Goal: Task Accomplishment & Management: Complete application form

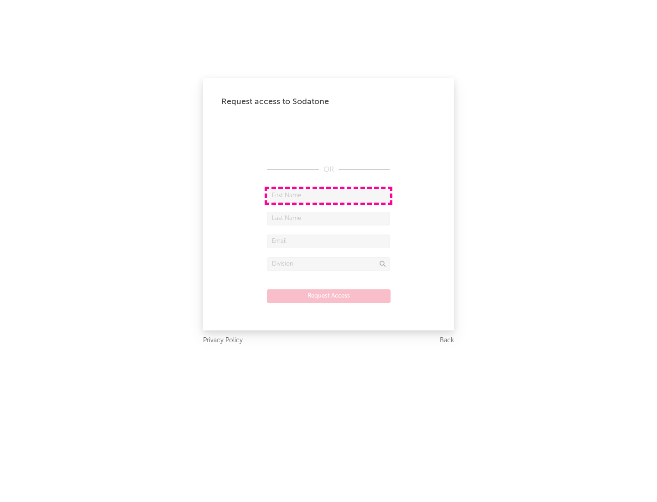
click at [329, 195] on input "text" at bounding box center [328, 196] width 123 height 14
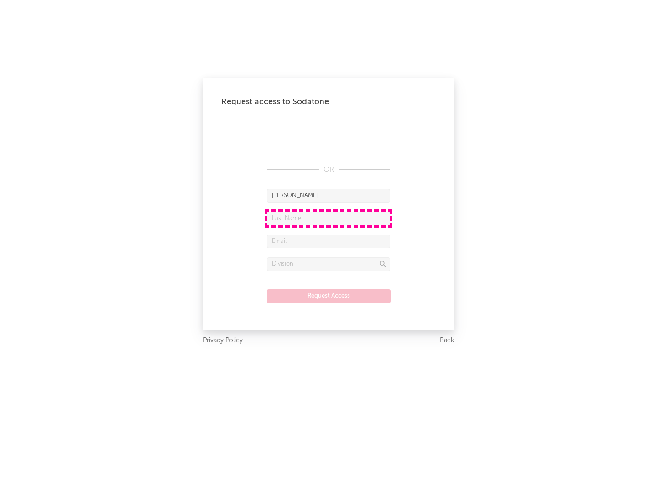
type input "[PERSON_NAME]"
click at [329, 218] on input "text" at bounding box center [328, 219] width 123 height 14
type input "[PERSON_NAME]"
click at [329, 241] on input "text" at bounding box center [328, 242] width 123 height 14
type input "[EMAIL_ADDRESS][DOMAIN_NAME]"
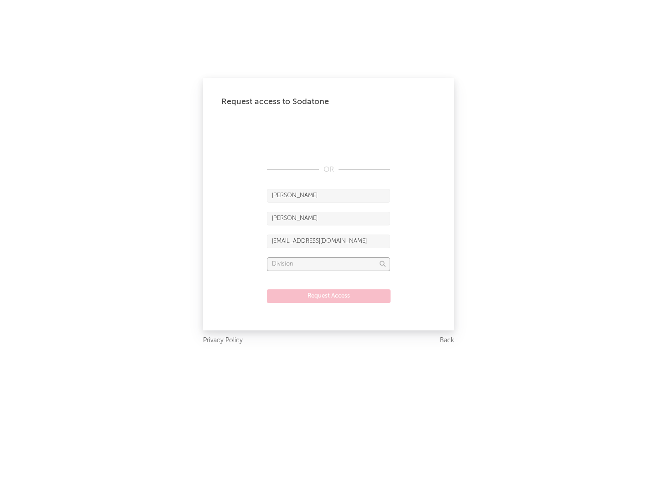
click at [329, 264] on input "text" at bounding box center [328, 265] width 123 height 14
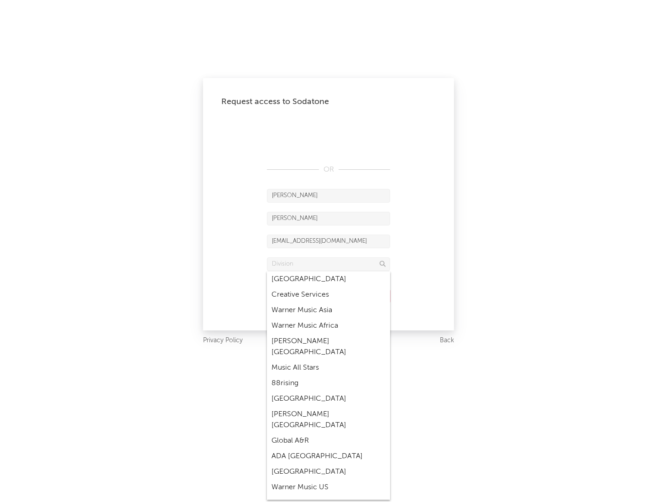
click at [329, 360] on div "Music All Stars" at bounding box center [328, 368] width 123 height 16
type input "Music All Stars"
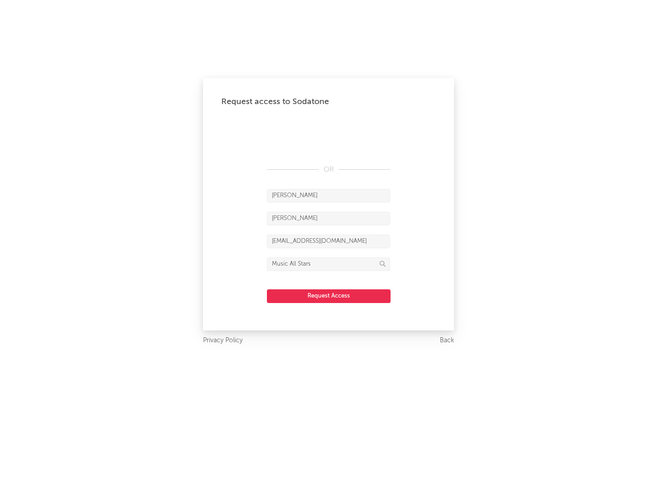
click at [329, 296] on button "Request Access" at bounding box center [329, 296] width 124 height 14
